Goal: Book appointment/travel/reservation

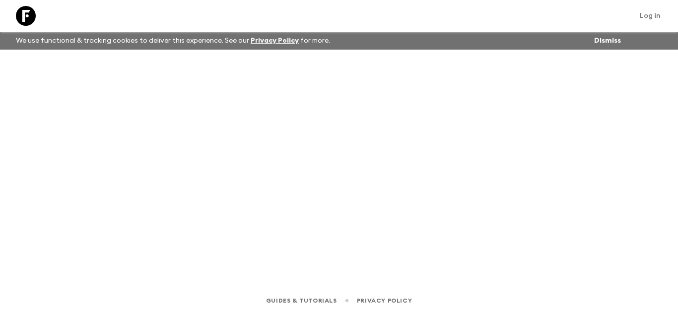
click at [443, 42] on div "We use functional & tracking cookies to deliver this experience. See our Privac…" at bounding box center [317, 41] width 611 height 18
click at [421, 74] on div at bounding box center [338, 155] width 635 height 210
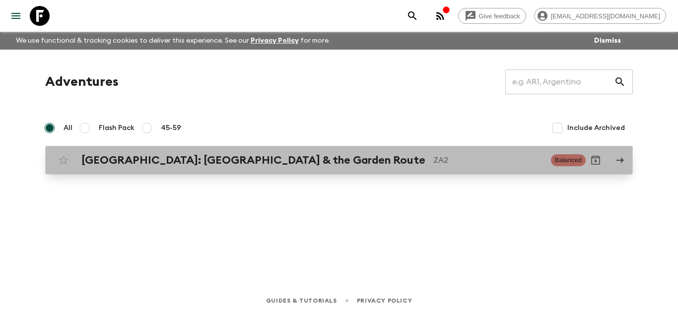
click at [150, 154] on div "[GEOGRAPHIC_DATA]: [GEOGRAPHIC_DATA] & the Garden Route ZA2 Balanced" at bounding box center [320, 160] width 532 height 20
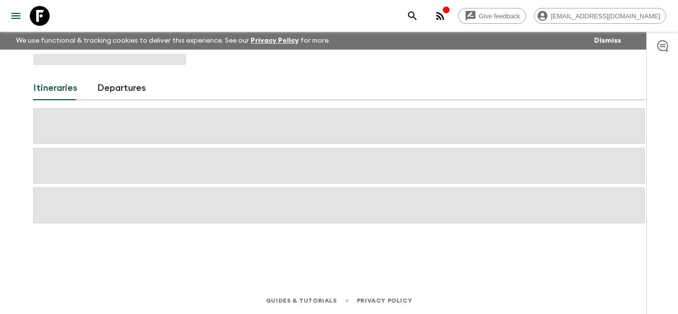
click at [150, 154] on span at bounding box center [338, 166] width 611 height 36
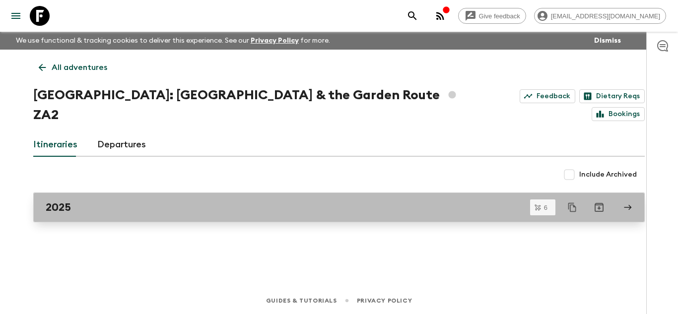
click at [126, 201] on div "2025" at bounding box center [330, 207] width 568 height 13
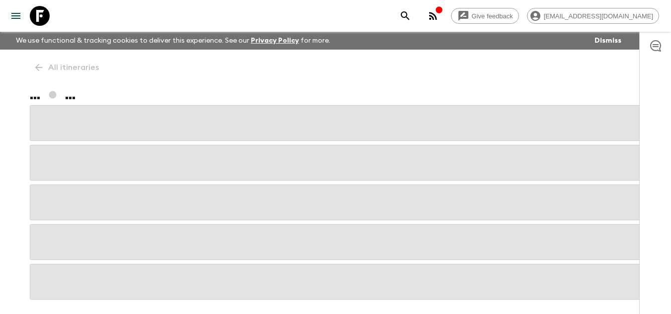
click at [126, 191] on span at bounding box center [335, 203] width 611 height 36
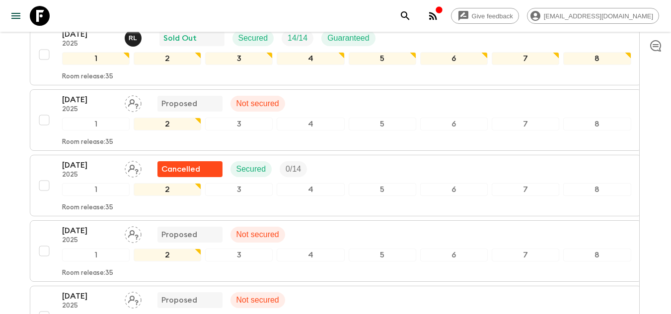
scroll to position [272, 0]
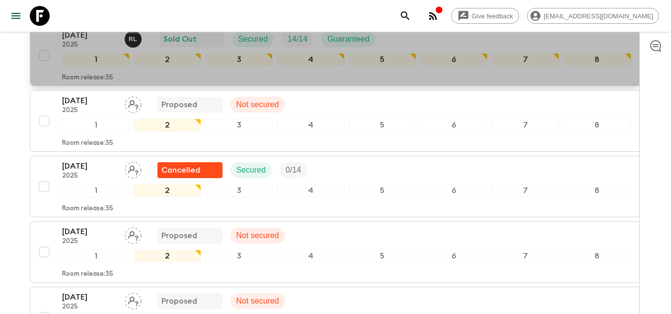
click at [340, 73] on div "Room release: 35" at bounding box center [346, 76] width 569 height 12
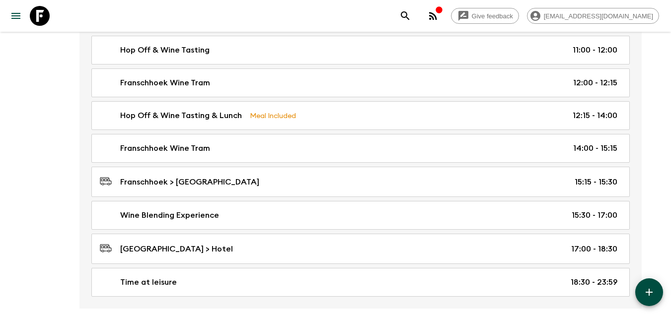
scroll to position [2387, 0]
